Goal: Transaction & Acquisition: Book appointment/travel/reservation

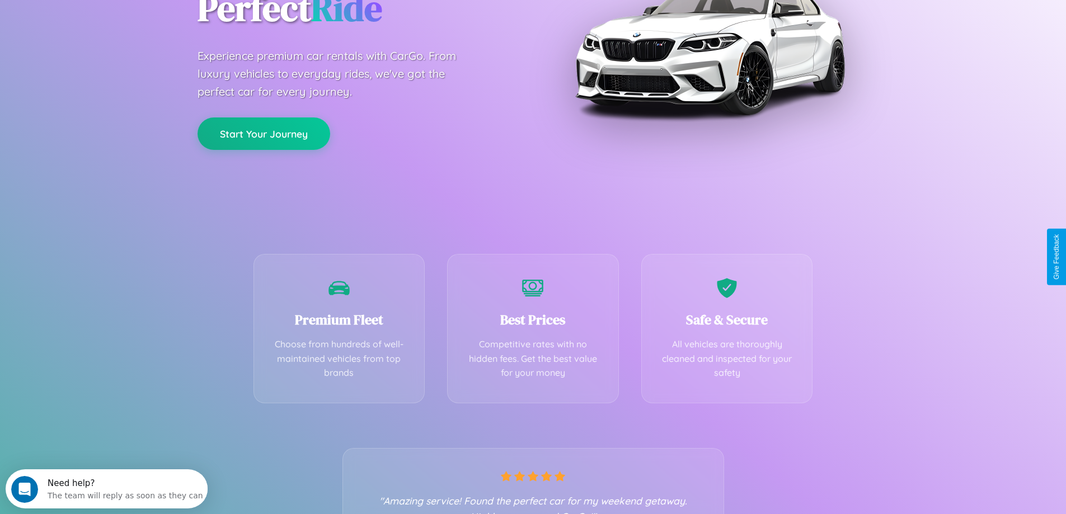
scroll to position [220, 0]
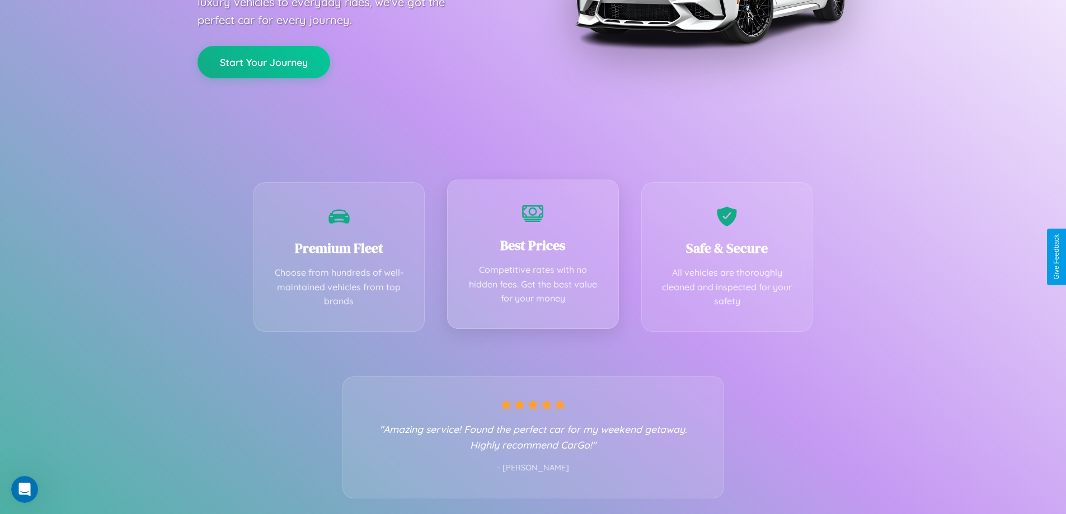
click at [533, 257] on div "Best Prices Competitive rates with no hidden fees. Get the best value for your …" at bounding box center [533, 254] width 172 height 149
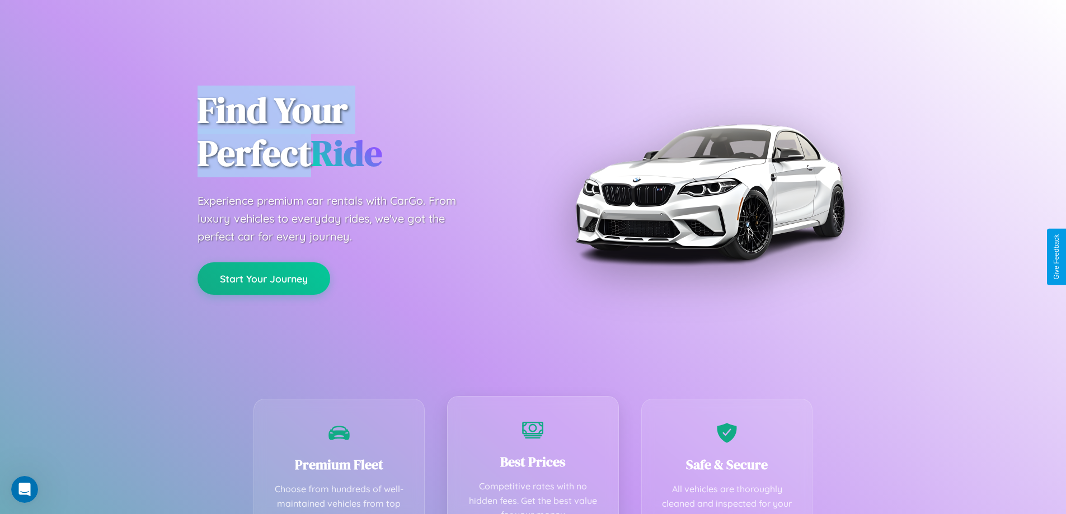
scroll to position [0, 0]
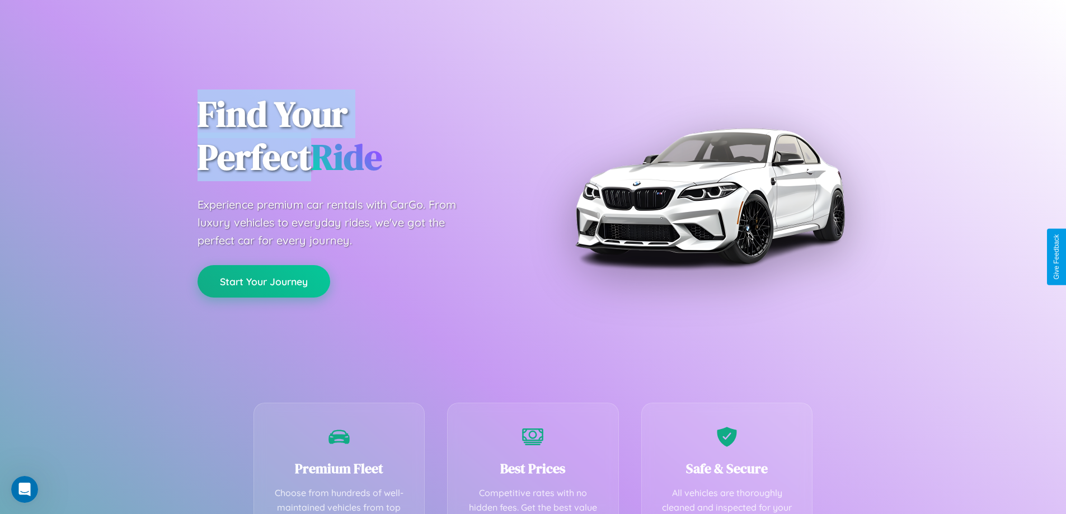
click at [263, 281] on button "Start Your Journey" at bounding box center [263, 281] width 133 height 32
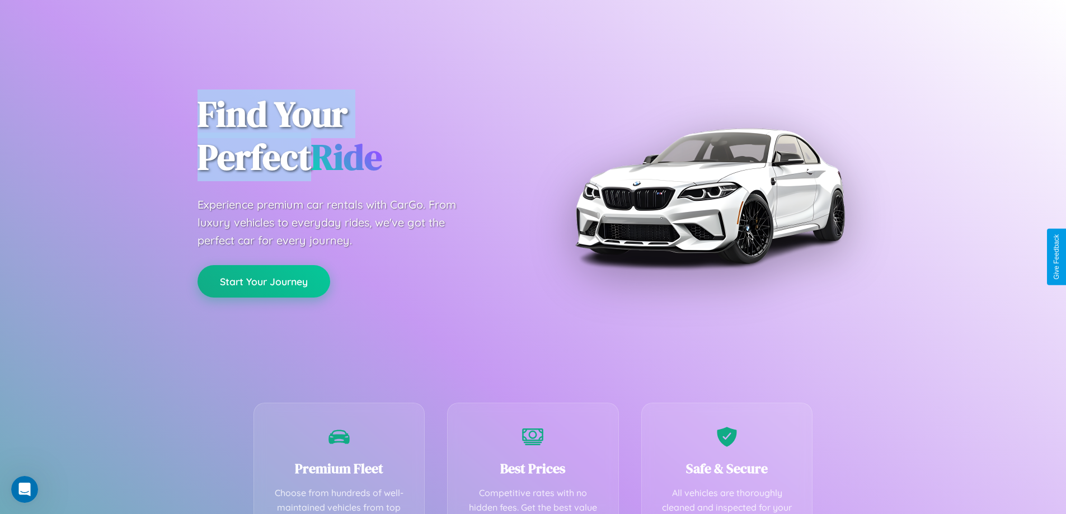
click at [263, 281] on button "Start Your Journey" at bounding box center [263, 281] width 133 height 32
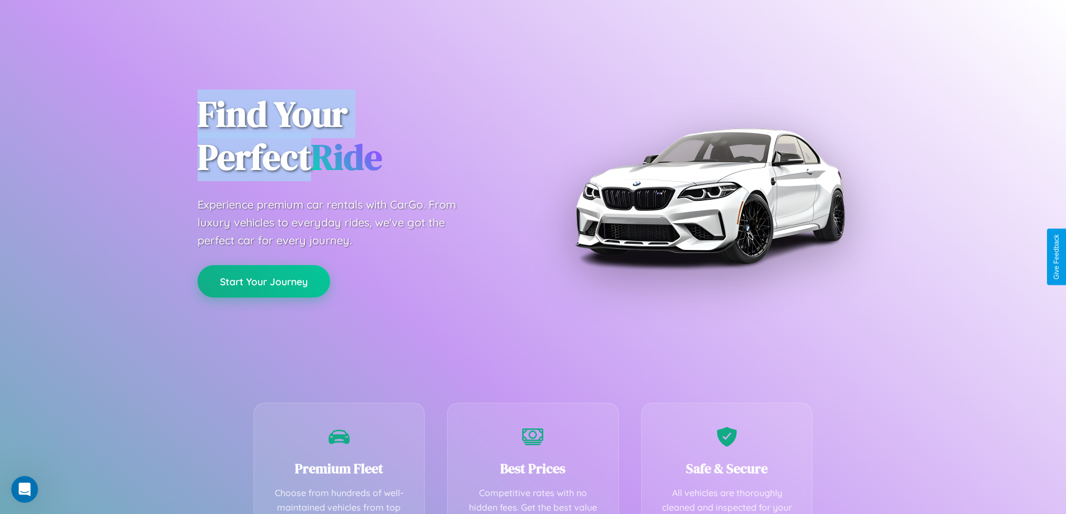
click at [263, 281] on button "Start Your Journey" at bounding box center [263, 281] width 133 height 32
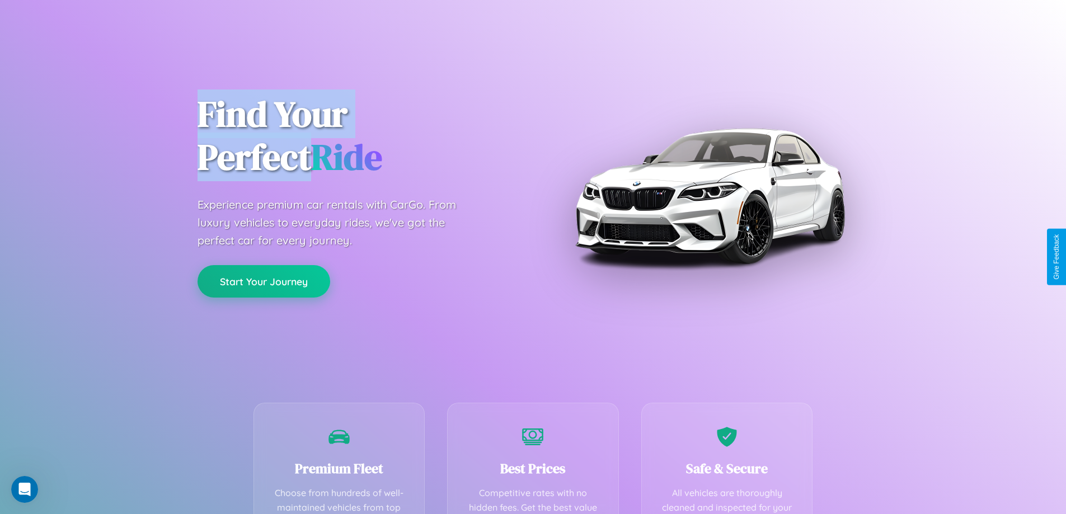
click at [263, 281] on button "Start Your Journey" at bounding box center [263, 281] width 133 height 32
